Goal: Task Accomplishment & Management: Manage account settings

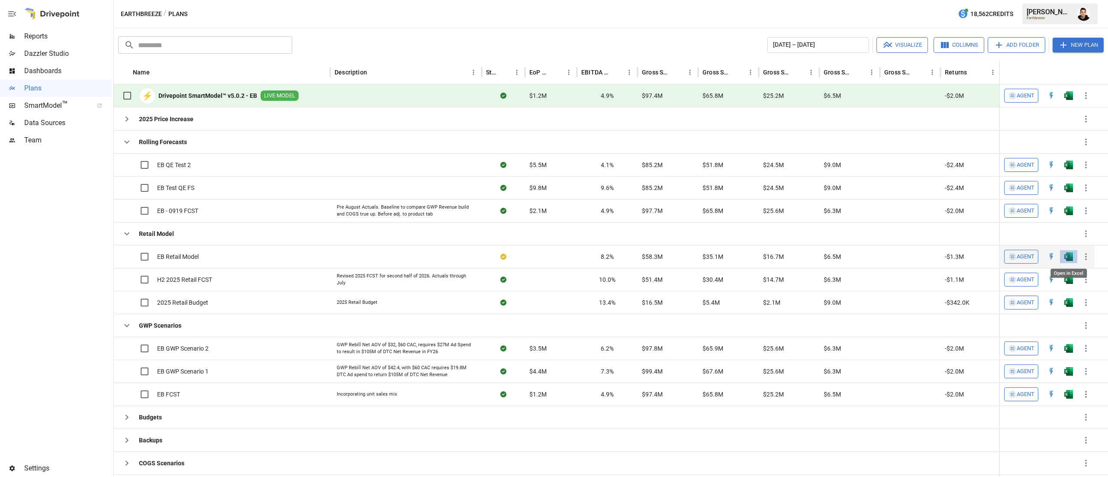
click at [1065, 258] on img "Open in Excel" at bounding box center [1068, 256] width 9 height 9
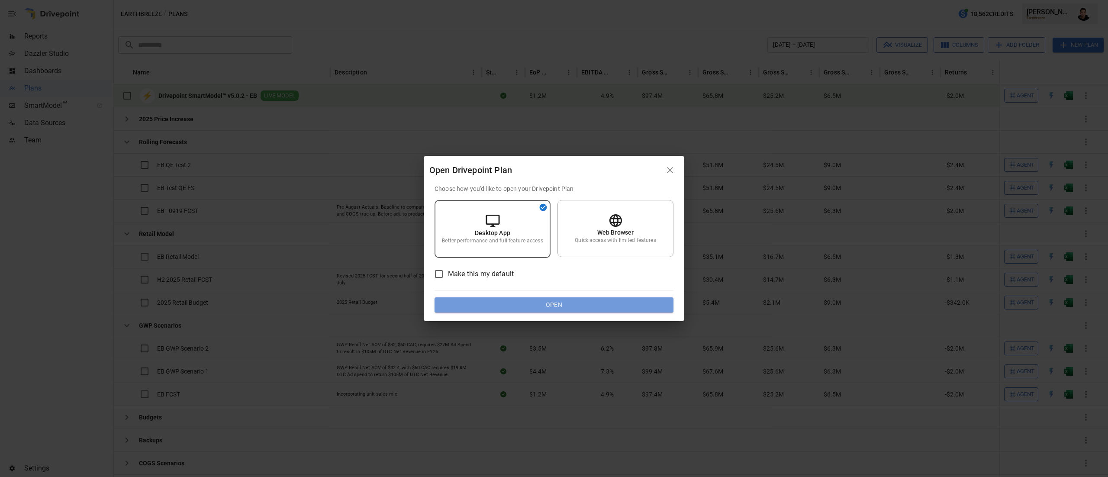
click at [636, 304] on button "Open" at bounding box center [553, 305] width 239 height 16
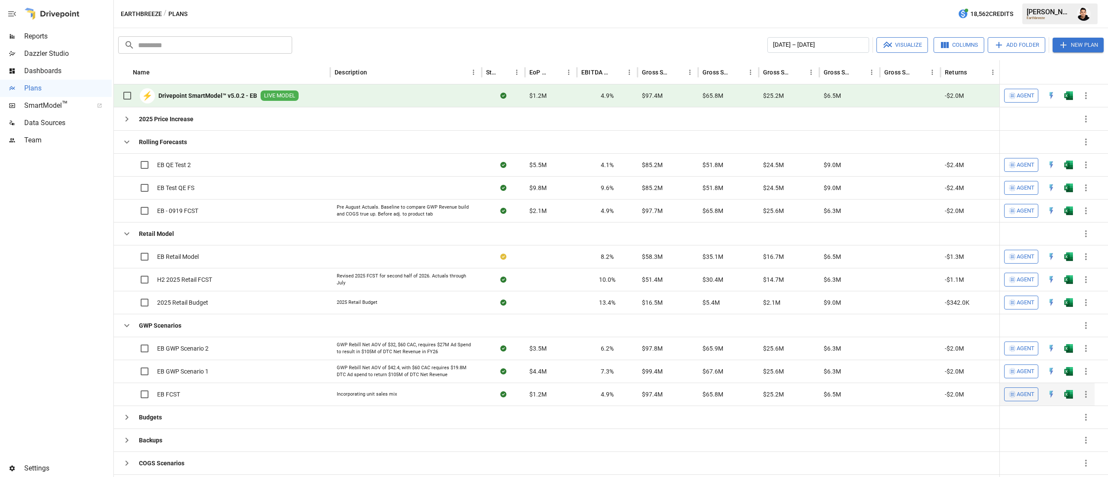
click at [1084, 399] on icon "button" at bounding box center [1085, 394] width 10 height 10
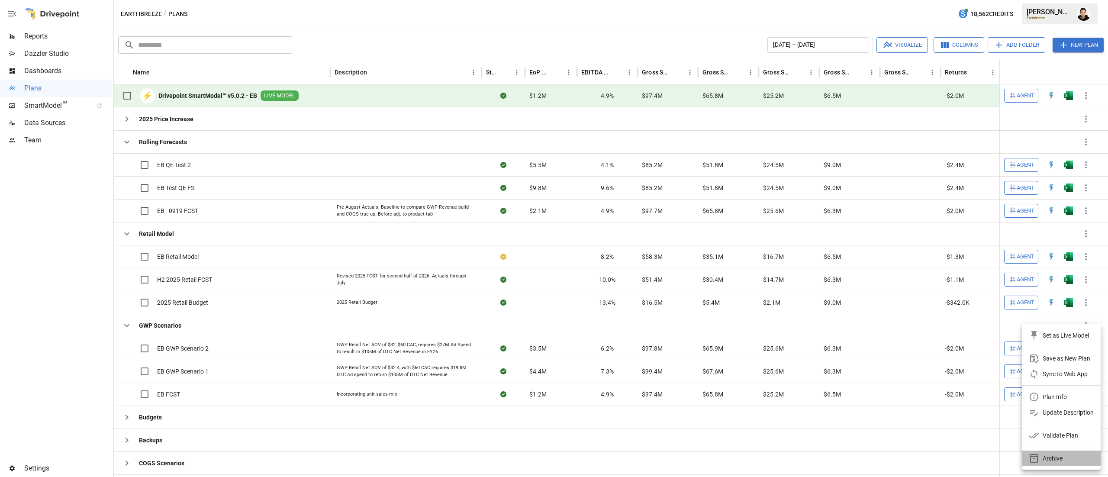
click at [1054, 462] on div "Archive" at bounding box center [1052, 458] width 20 height 10
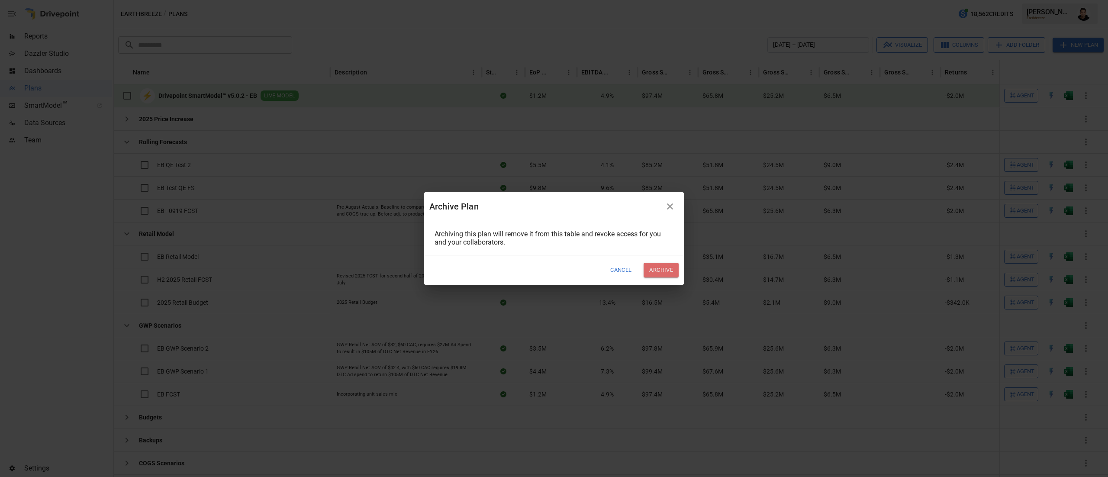
click at [661, 272] on button "Archive" at bounding box center [660, 270] width 35 height 14
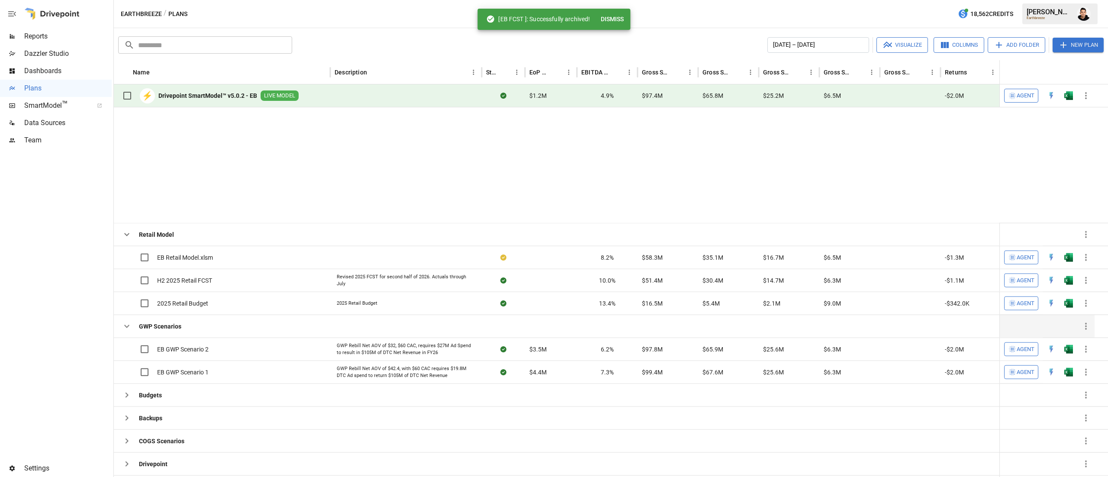
scroll to position [118, 0]
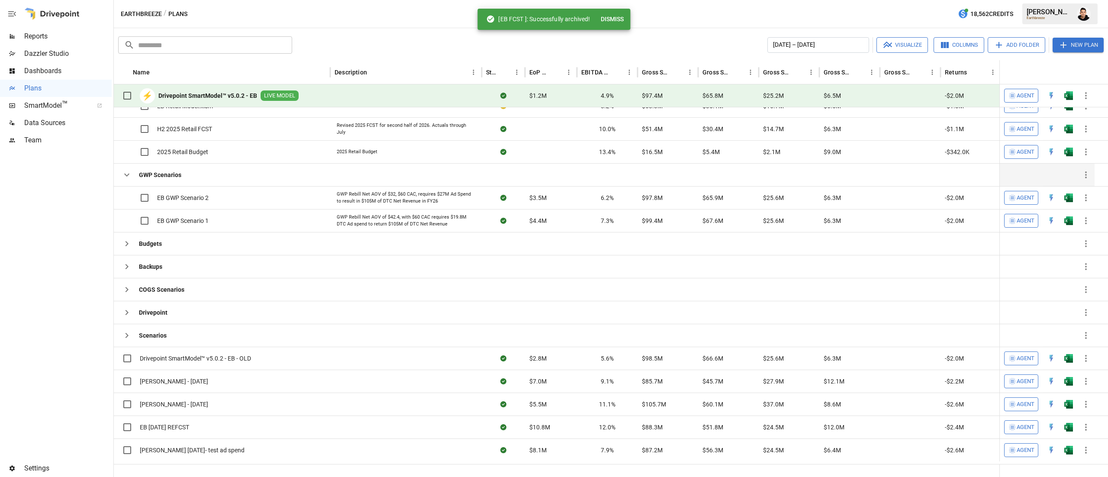
click at [125, 171] on icon "button" at bounding box center [127, 175] width 10 height 10
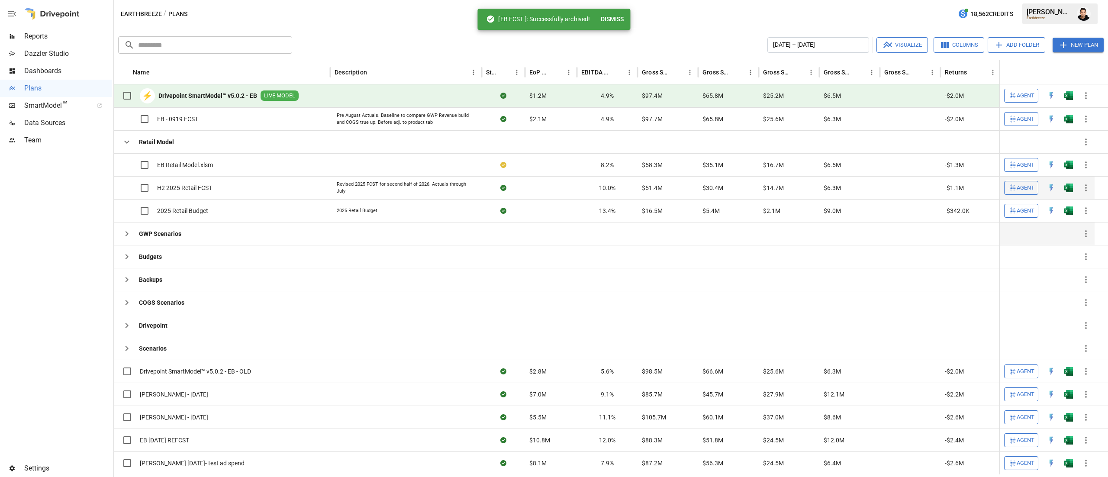
scroll to position [78, 0]
click at [128, 147] on icon "button" at bounding box center [127, 142] width 10 height 10
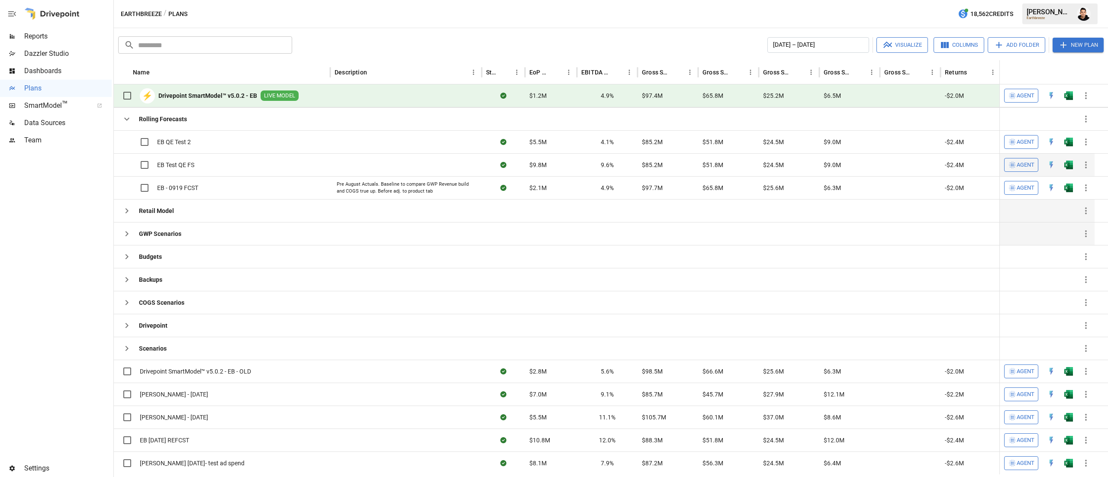
scroll to position [0, 0]
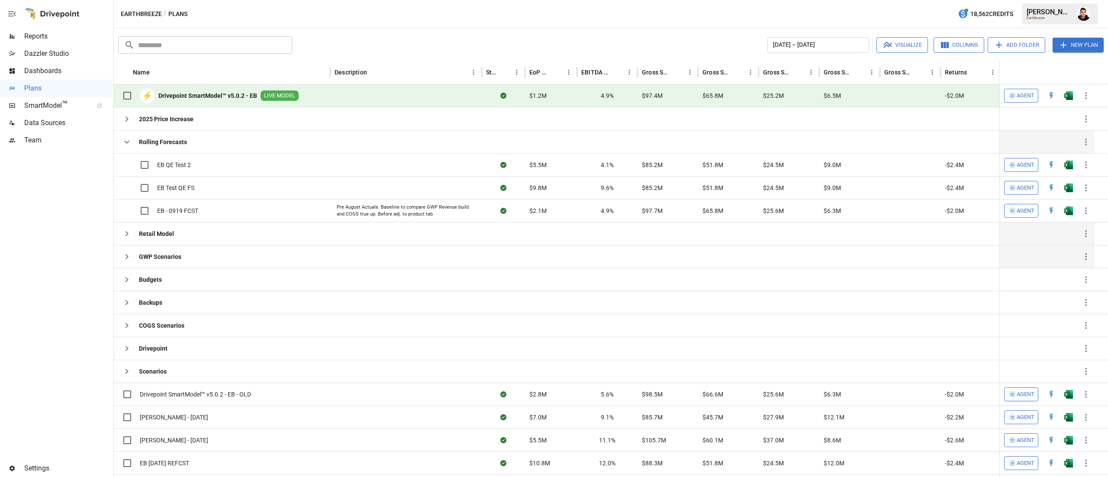
click at [123, 140] on icon "button" at bounding box center [127, 142] width 10 height 10
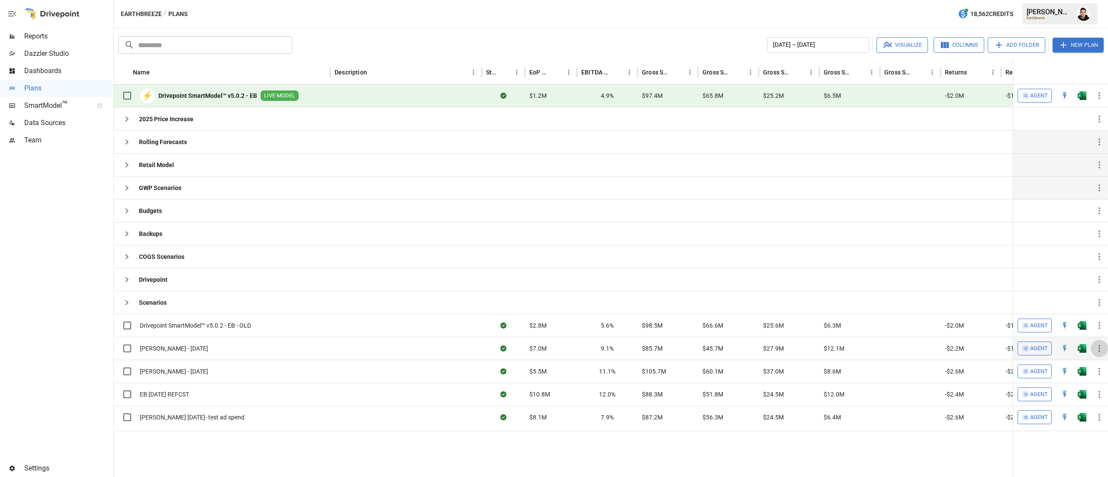
click at [1099, 350] on icon "button" at bounding box center [1099, 348] width 2 height 7
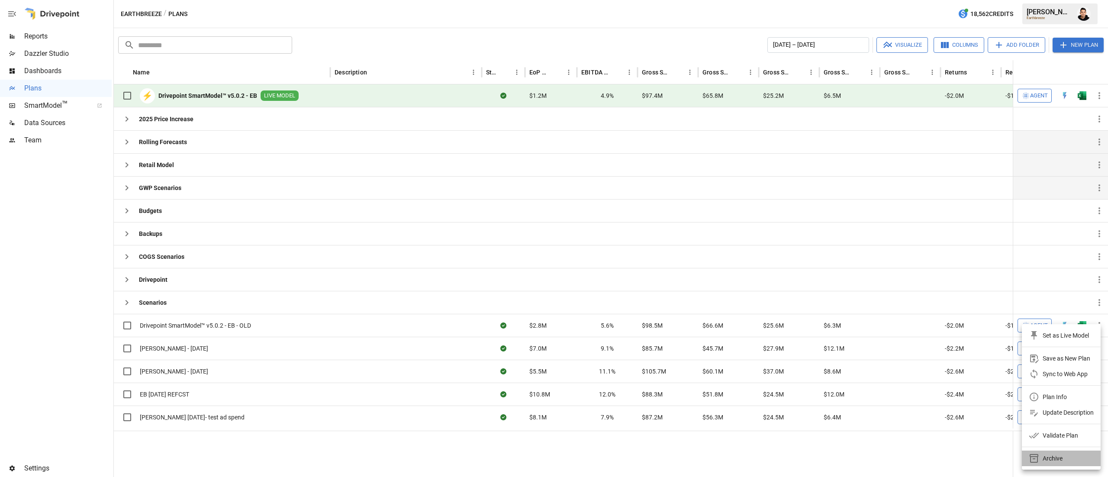
click at [1049, 456] on div "Archive" at bounding box center [1052, 458] width 20 height 10
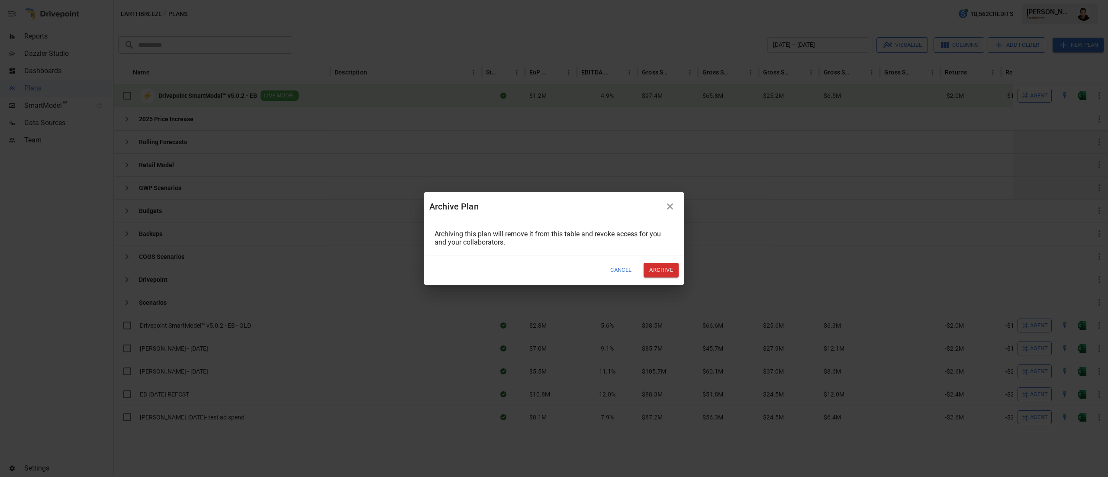
click at [665, 263] on button "Archive" at bounding box center [660, 270] width 35 height 14
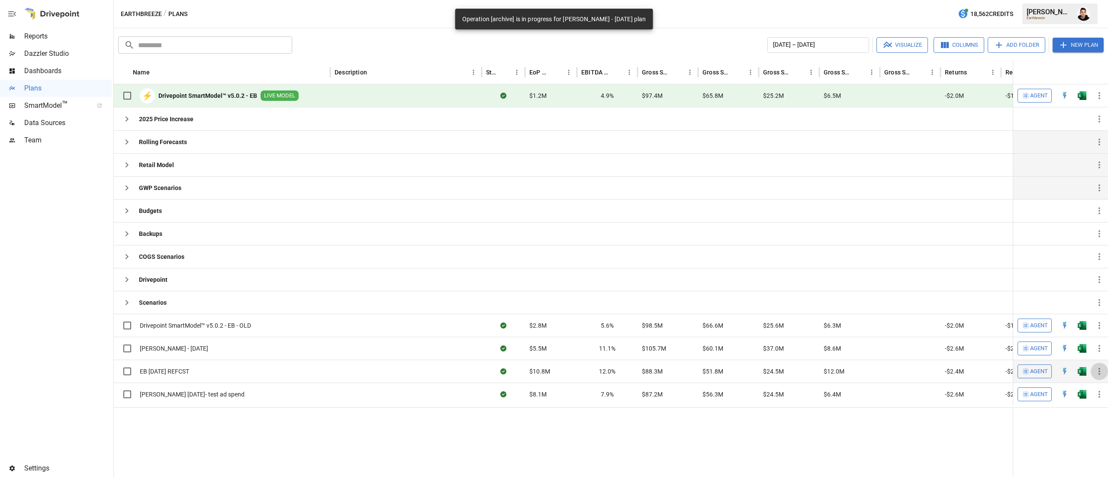
click at [1099, 375] on icon "button" at bounding box center [1099, 371] width 2 height 7
click at [1051, 453] on div "Archive" at bounding box center [1052, 458] width 20 height 10
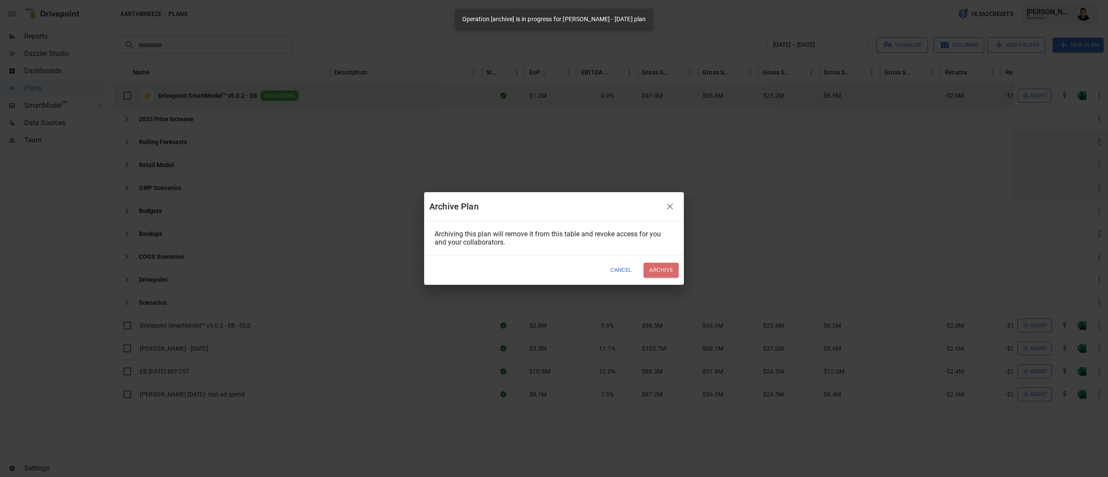
click at [663, 270] on button "Archive" at bounding box center [660, 270] width 35 height 14
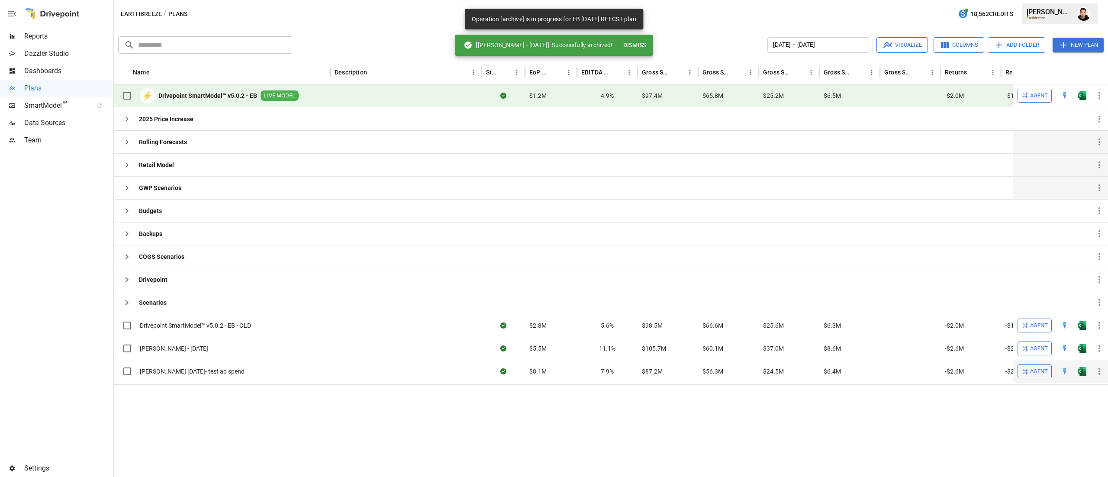
click at [1101, 376] on icon "button" at bounding box center [1099, 371] width 10 height 10
click at [1046, 453] on div "Archive" at bounding box center [1052, 458] width 20 height 10
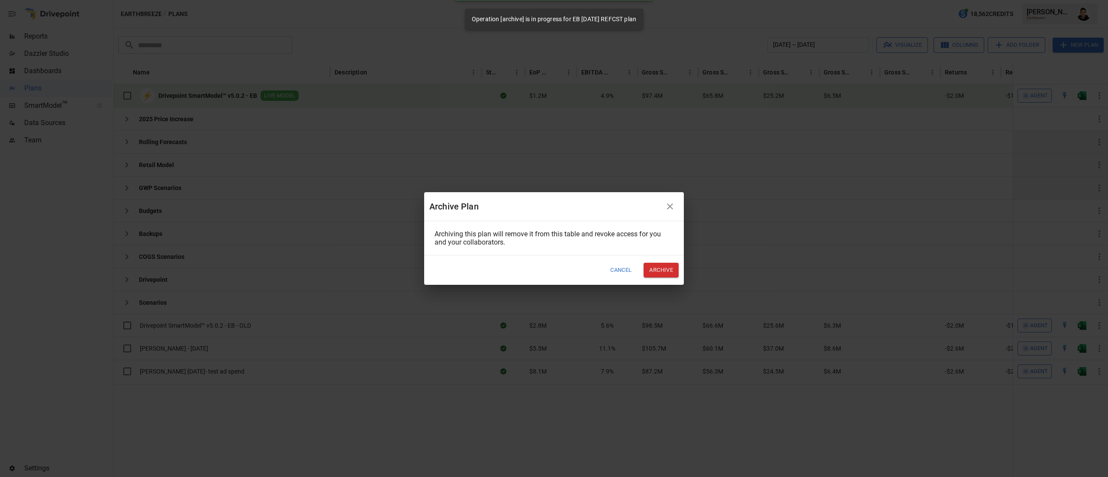
click at [667, 265] on button "Archive" at bounding box center [660, 270] width 35 height 14
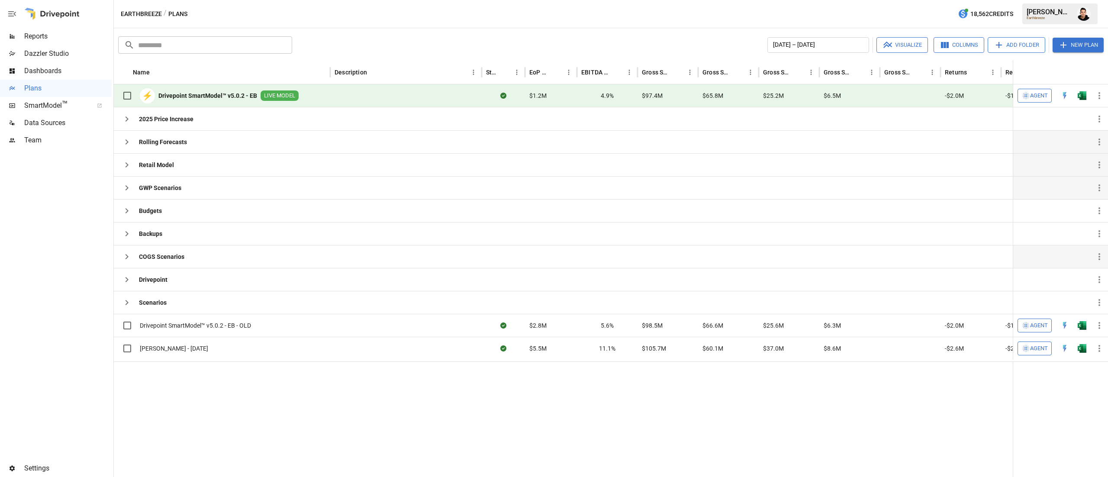
click at [129, 262] on icon "button" at bounding box center [127, 256] width 10 height 10
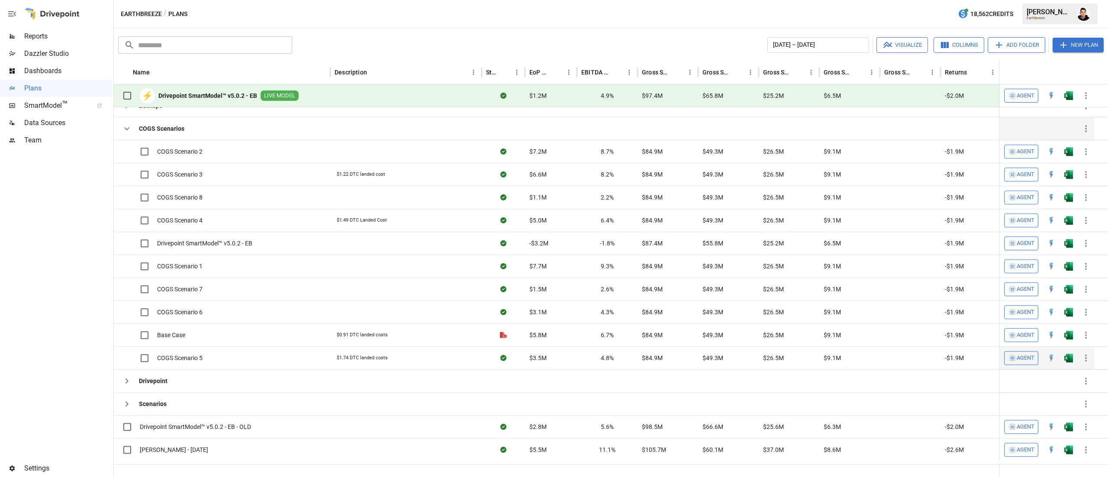
click at [1084, 356] on icon "button" at bounding box center [1085, 358] width 10 height 10
drag, startPoint x: 30, startPoint y: 299, endPoint x: 35, endPoint y: 297, distance: 5.1
click at [33, 298] on div at bounding box center [554, 238] width 1108 height 477
click at [126, 134] on icon "button" at bounding box center [127, 128] width 10 height 10
